Goal: Task Accomplishment & Management: Use online tool/utility

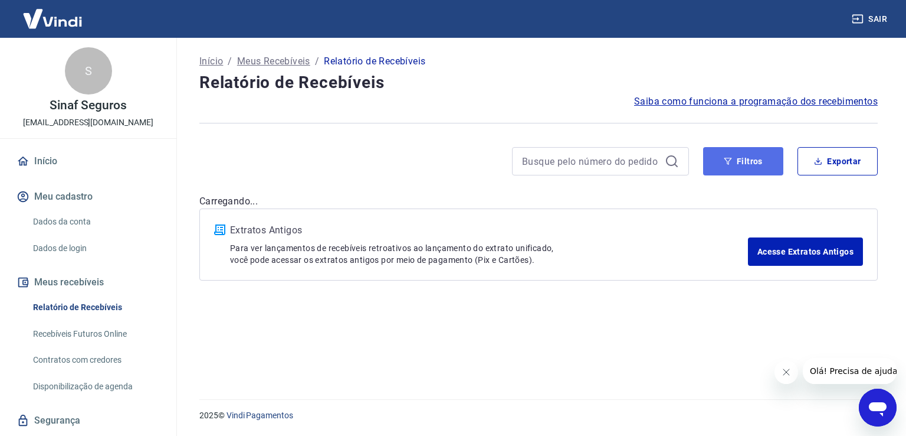
click at [760, 165] on button "Filtros" at bounding box center [743, 161] width 80 height 28
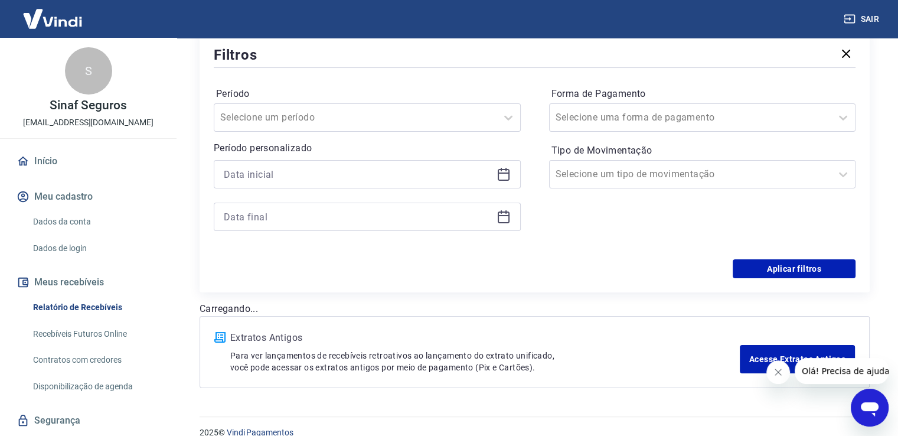
scroll to position [172, 0]
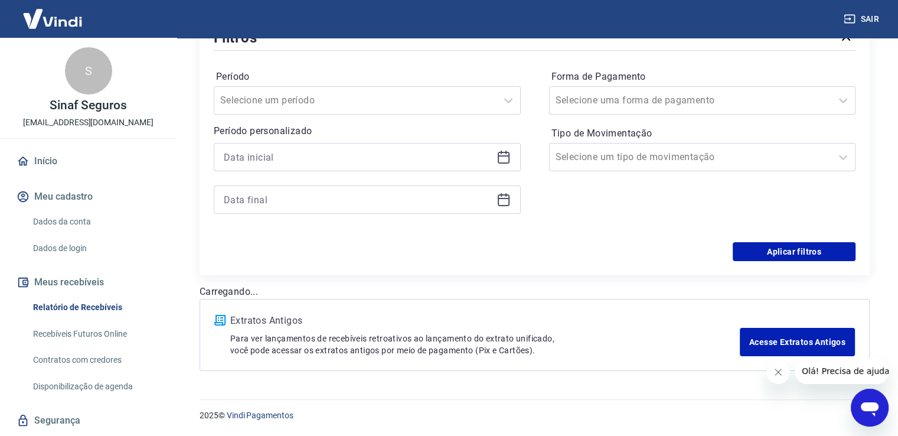
click at [504, 150] on icon at bounding box center [503, 157] width 14 height 14
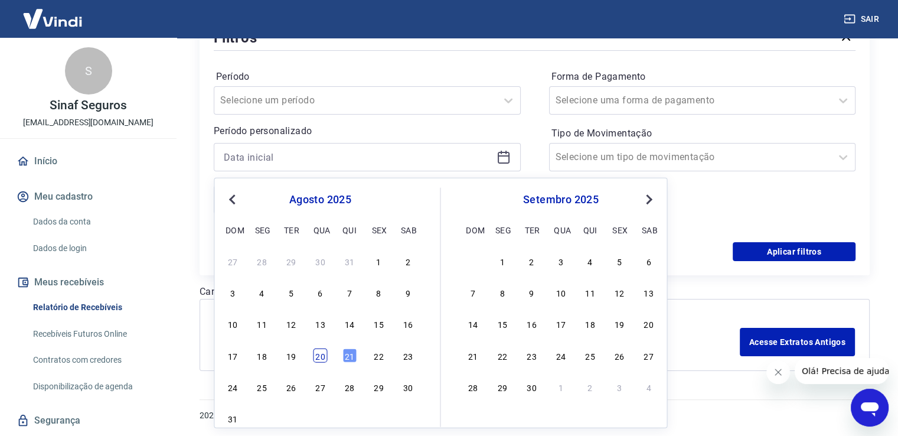
click at [326, 361] on div "20" at bounding box center [320, 355] width 14 height 14
type input "[DATE]"
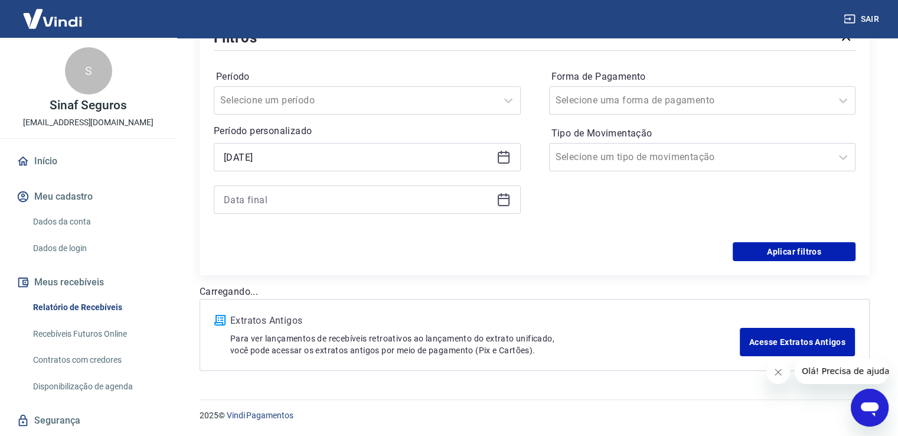
click at [504, 197] on icon at bounding box center [503, 199] width 14 height 14
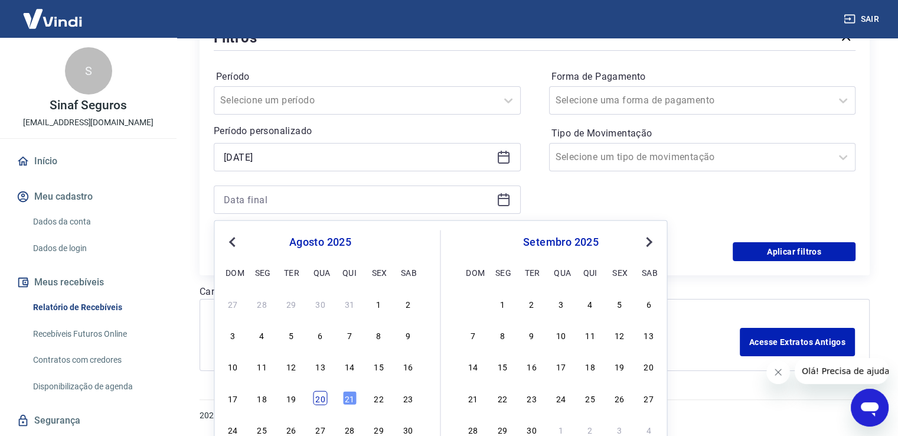
click at [319, 402] on div "20" at bounding box center [320, 397] width 14 height 14
type input "[DATE]"
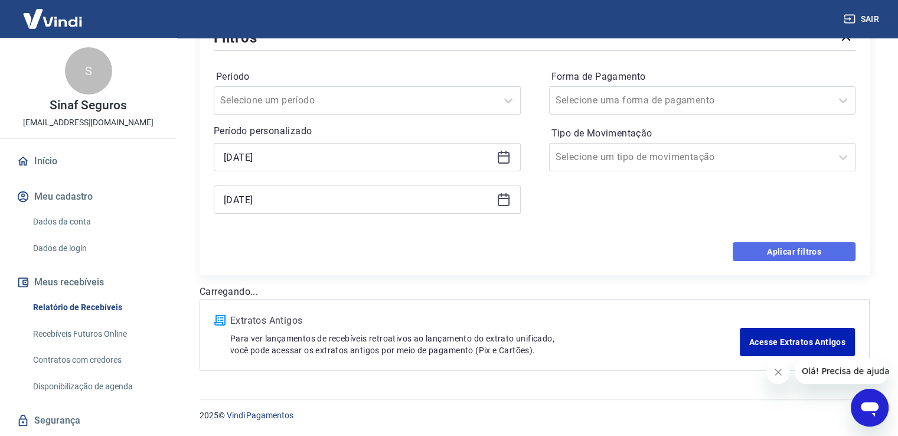
click at [803, 254] on button "Aplicar filtros" at bounding box center [793, 251] width 123 height 19
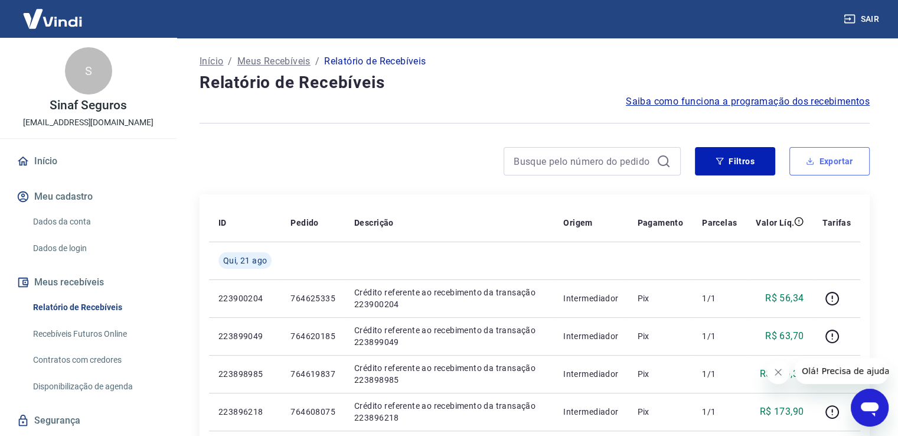
click at [827, 159] on button "Exportar" at bounding box center [829, 161] width 80 height 28
type input "[DATE]"
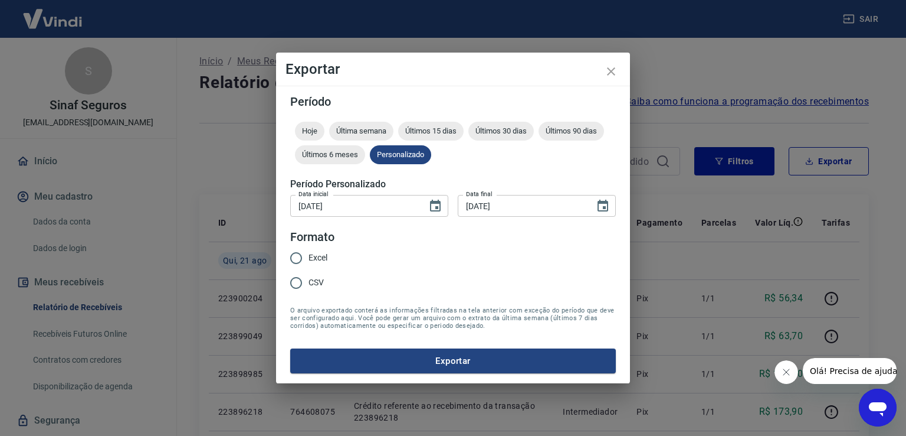
click at [311, 254] on span "Excel" at bounding box center [318, 257] width 19 height 12
click at [309, 254] on input "Excel" at bounding box center [296, 257] width 25 height 25
radio input "true"
click at [499, 357] on button "Exportar" at bounding box center [453, 360] width 326 height 25
